Goal: Transaction & Acquisition: Purchase product/service

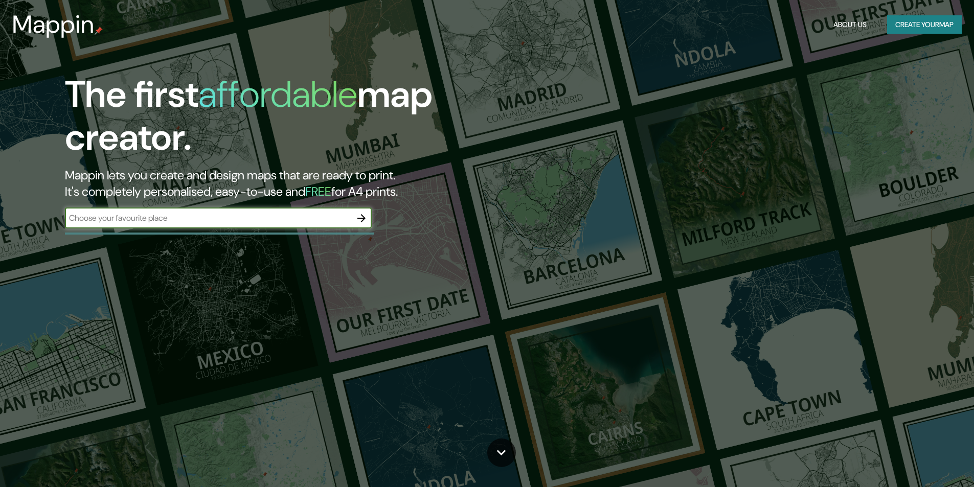
click at [361, 220] on icon "button" at bounding box center [361, 218] width 12 height 12
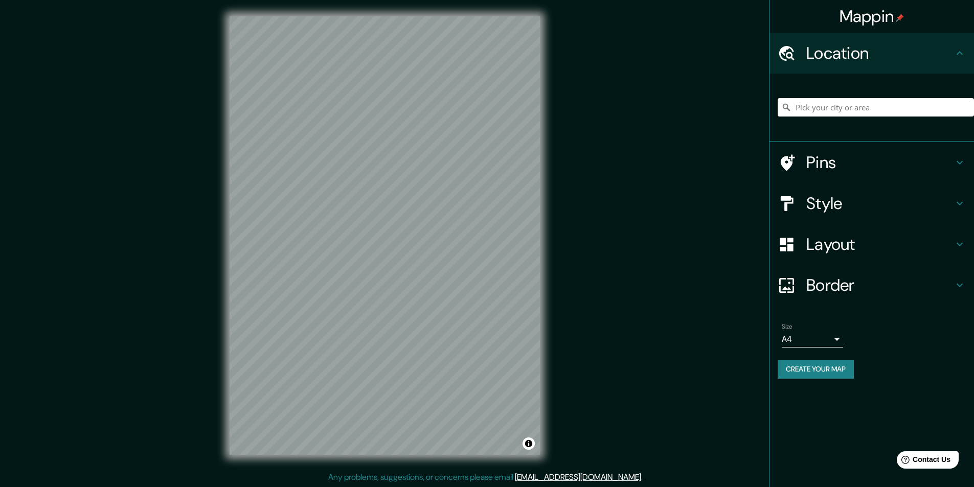
click at [896, 112] on input "Pick your city or area" at bounding box center [875, 107] width 196 height 18
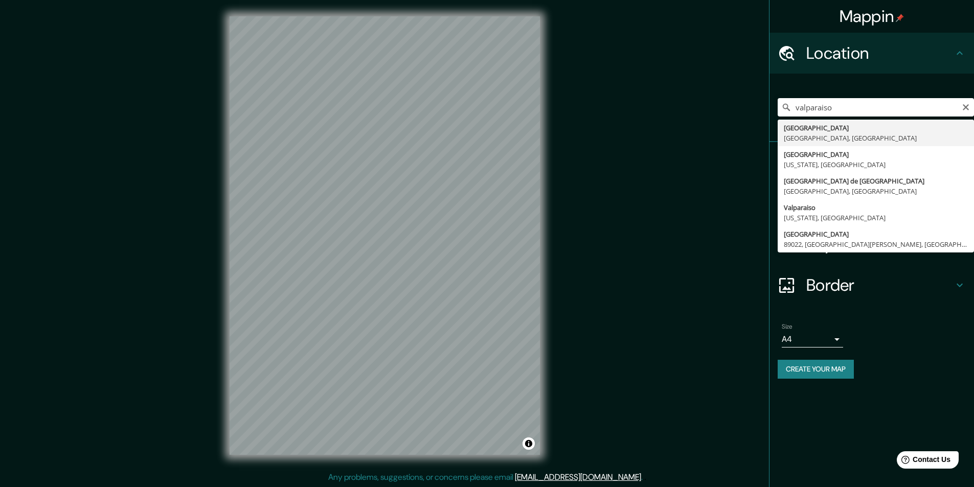
type input "[GEOGRAPHIC_DATA], [GEOGRAPHIC_DATA], [GEOGRAPHIC_DATA]"
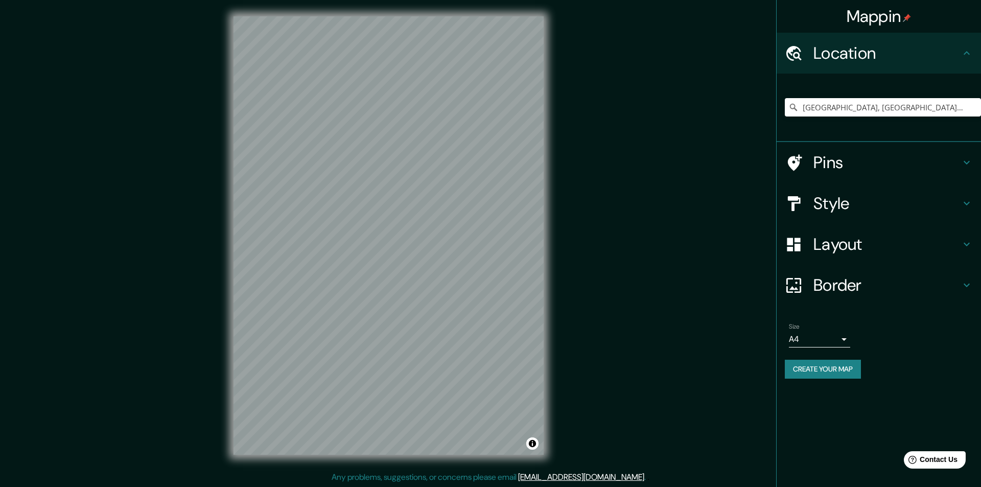
click at [823, 337] on body "Mappin Location [GEOGRAPHIC_DATA], [GEOGRAPHIC_DATA], [GEOGRAPHIC_DATA] Pins St…" at bounding box center [490, 243] width 981 height 487
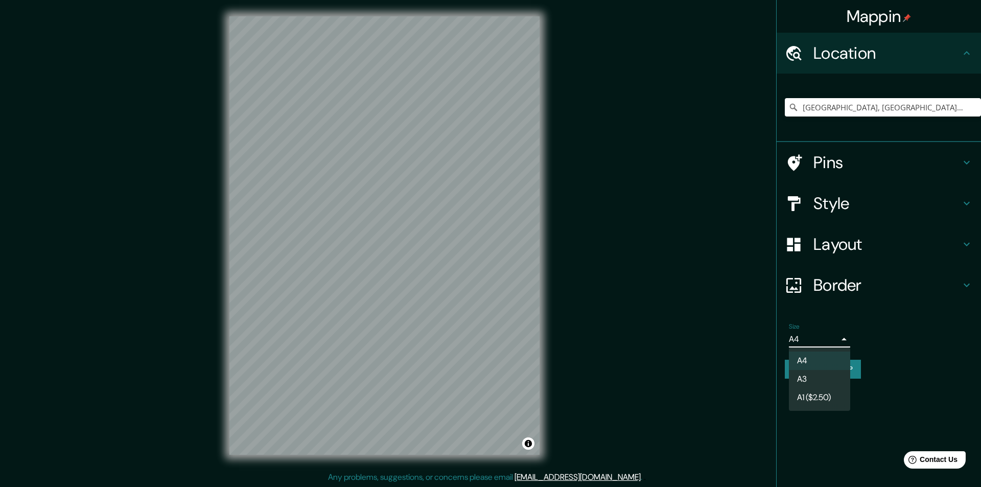
click at [822, 377] on li "A3" at bounding box center [819, 379] width 61 height 18
type input "a4"
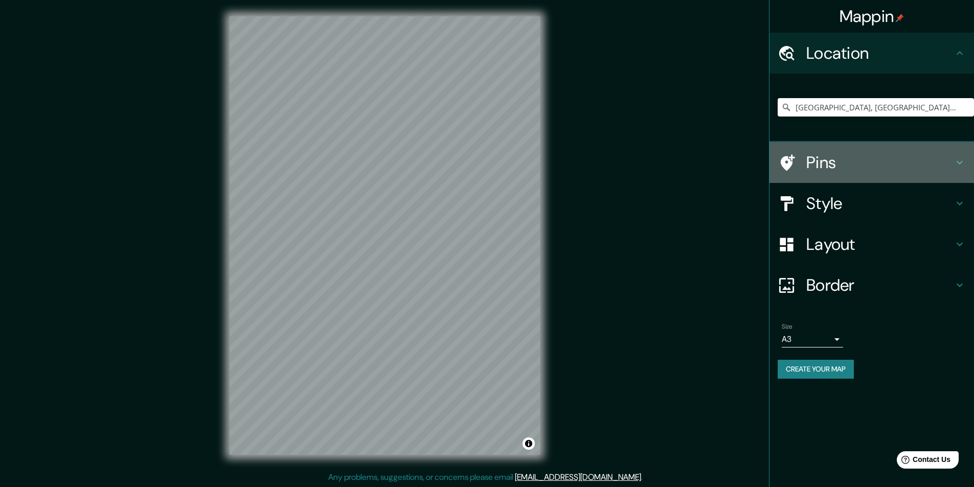
click at [875, 163] on h4 "Pins" at bounding box center [879, 162] width 147 height 20
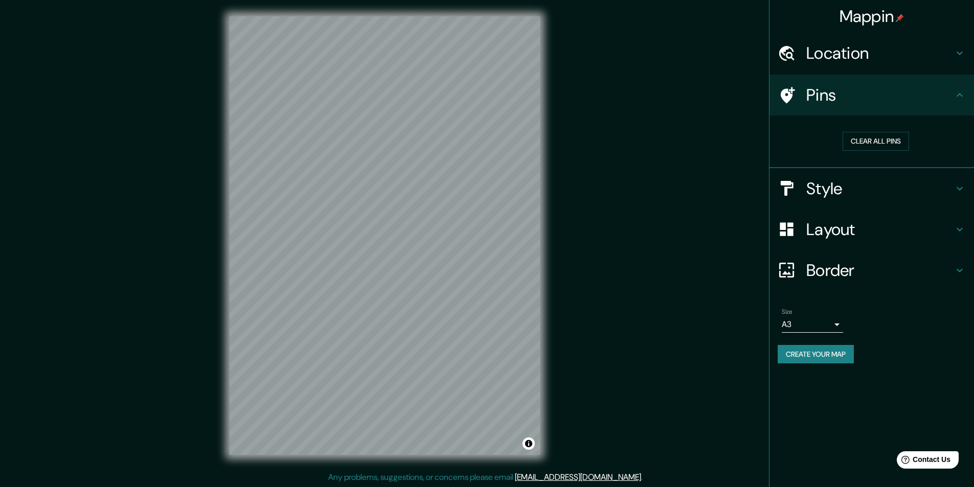
click at [959, 98] on icon at bounding box center [959, 95] width 12 height 12
click at [958, 188] on icon at bounding box center [959, 189] width 6 height 4
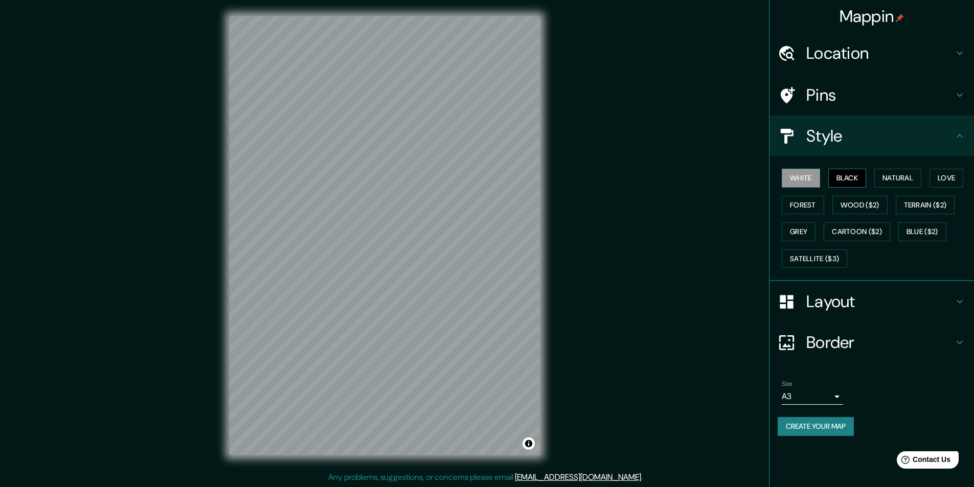
click at [840, 176] on button "Black" at bounding box center [847, 178] width 38 height 19
click at [445, 10] on div "© Mapbox © OpenStreetMap Improve this map" at bounding box center [384, 235] width 343 height 471
click at [444, 2] on div "© Mapbox © OpenStreetMap Improve this map" at bounding box center [384, 235] width 343 height 471
click at [467, 2] on div "© Mapbox © OpenStreetMap Improve this map" at bounding box center [384, 235] width 343 height 471
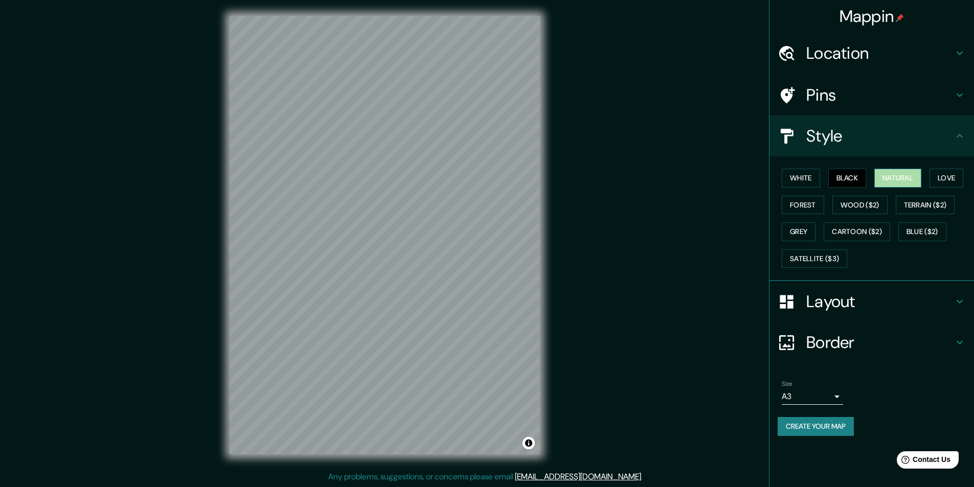
click at [896, 184] on button "Natural" at bounding box center [897, 178] width 47 height 19
click at [802, 207] on button "Forest" at bounding box center [803, 205] width 42 height 19
click at [802, 180] on button "White" at bounding box center [801, 178] width 38 height 19
click at [851, 178] on button "Black" at bounding box center [847, 178] width 38 height 19
click at [962, 302] on icon at bounding box center [959, 301] width 12 height 12
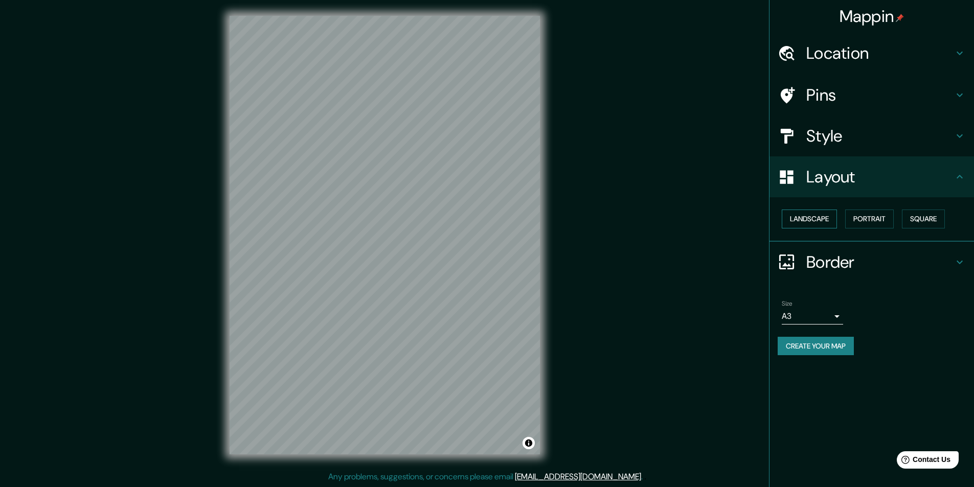
click at [829, 221] on button "Landscape" at bounding box center [809, 219] width 55 height 19
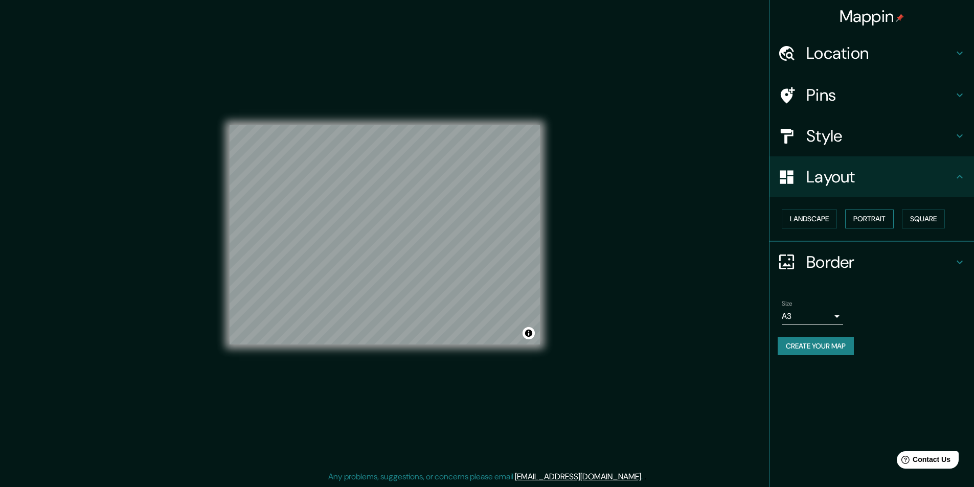
click at [860, 218] on button "Portrait" at bounding box center [869, 219] width 49 height 19
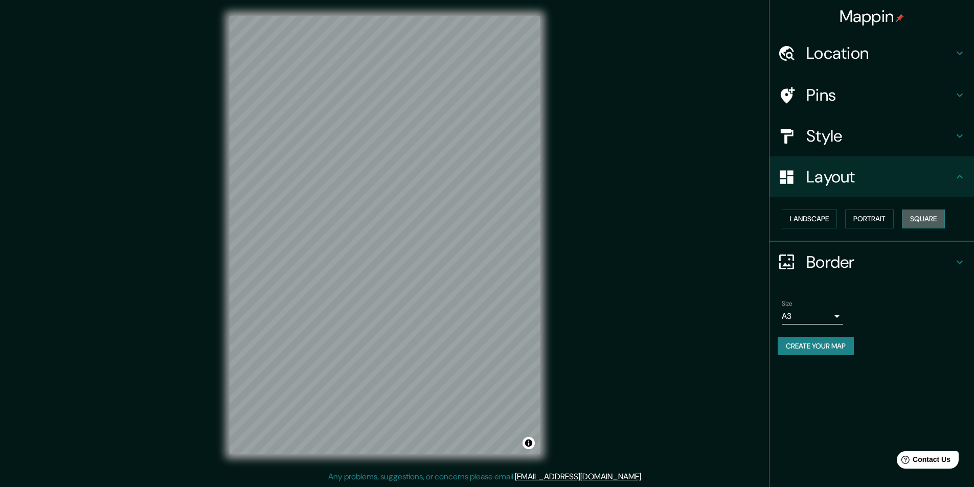
click at [925, 221] on button "Square" at bounding box center [923, 219] width 43 height 19
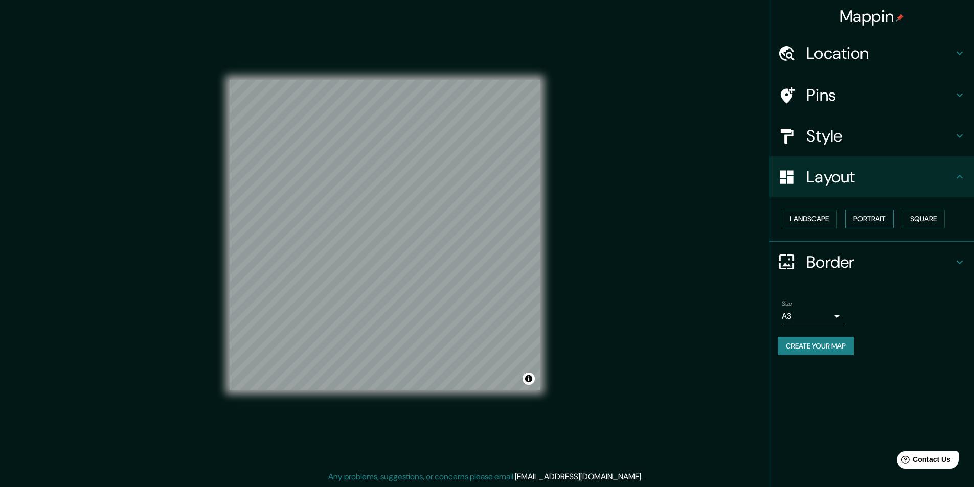
click at [880, 218] on button "Portrait" at bounding box center [869, 219] width 49 height 19
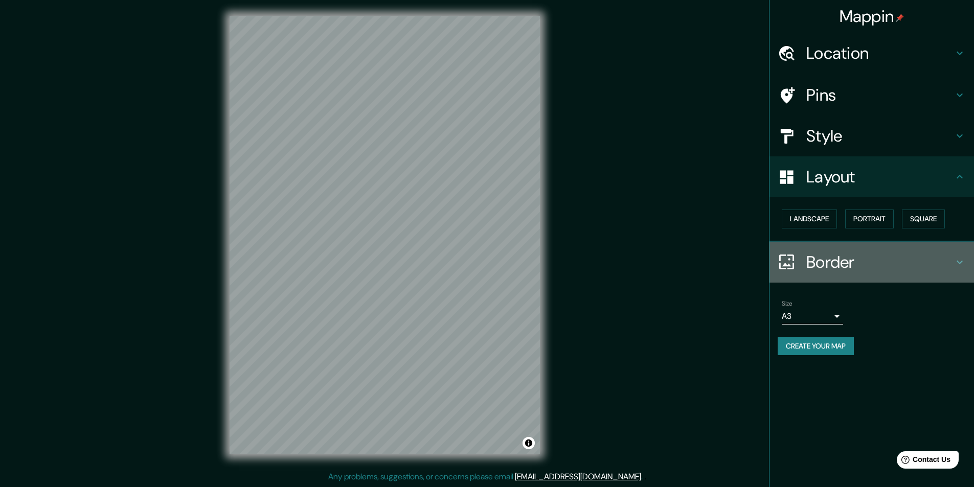
click at [959, 256] on icon at bounding box center [959, 262] width 12 height 12
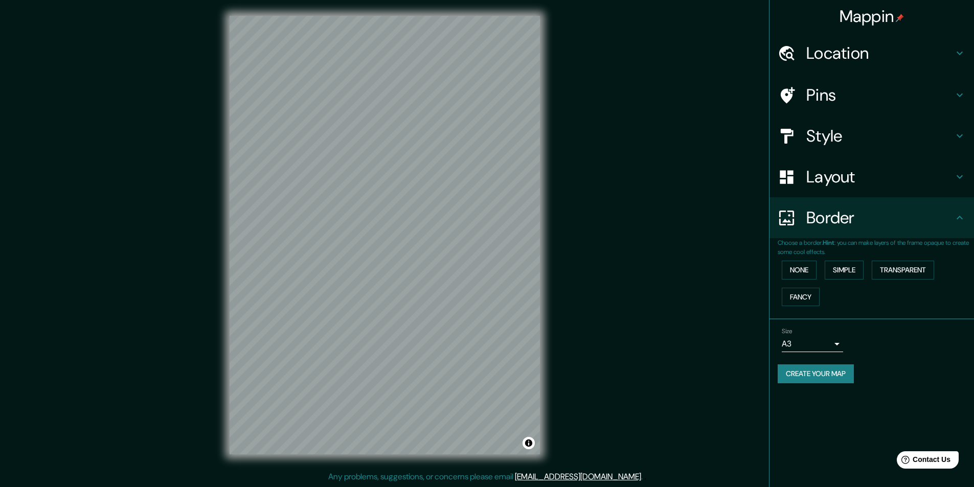
click at [342, 460] on div "© Mapbox © OpenStreetMap Improve this map" at bounding box center [384, 234] width 343 height 471
click at [390, 0] on html "Mappin Location [GEOGRAPHIC_DATA], [GEOGRAPHIC_DATA], [GEOGRAPHIC_DATA] Pins St…" at bounding box center [487, 242] width 974 height 487
click at [597, 244] on div "Mappin Location [GEOGRAPHIC_DATA], [GEOGRAPHIC_DATA], [GEOGRAPHIC_DATA] Pins St…" at bounding box center [487, 243] width 974 height 488
